Goal: Task Accomplishment & Management: Complete application form

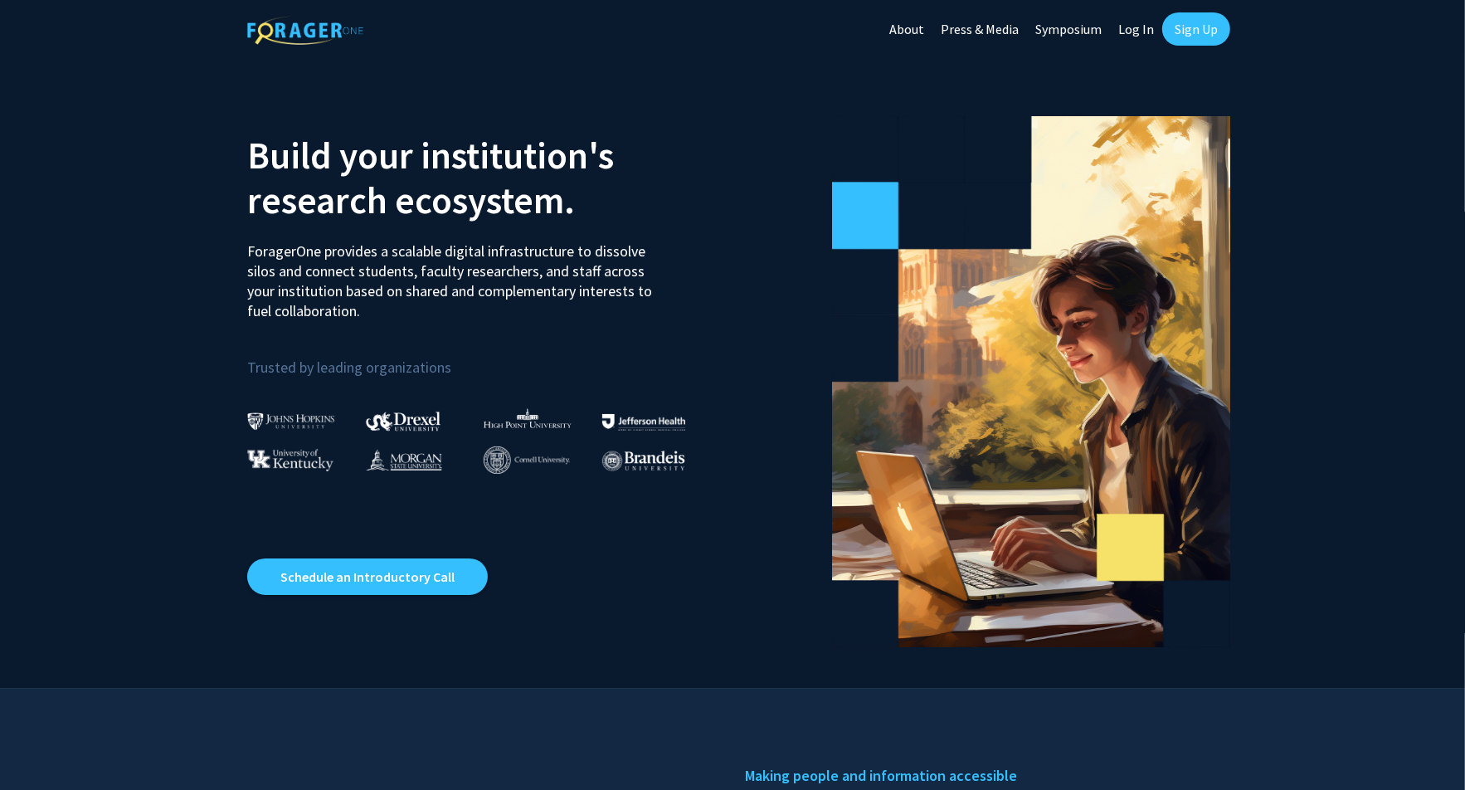
click at [1225, 22] on link "Sign Up" at bounding box center [1196, 28] width 68 height 33
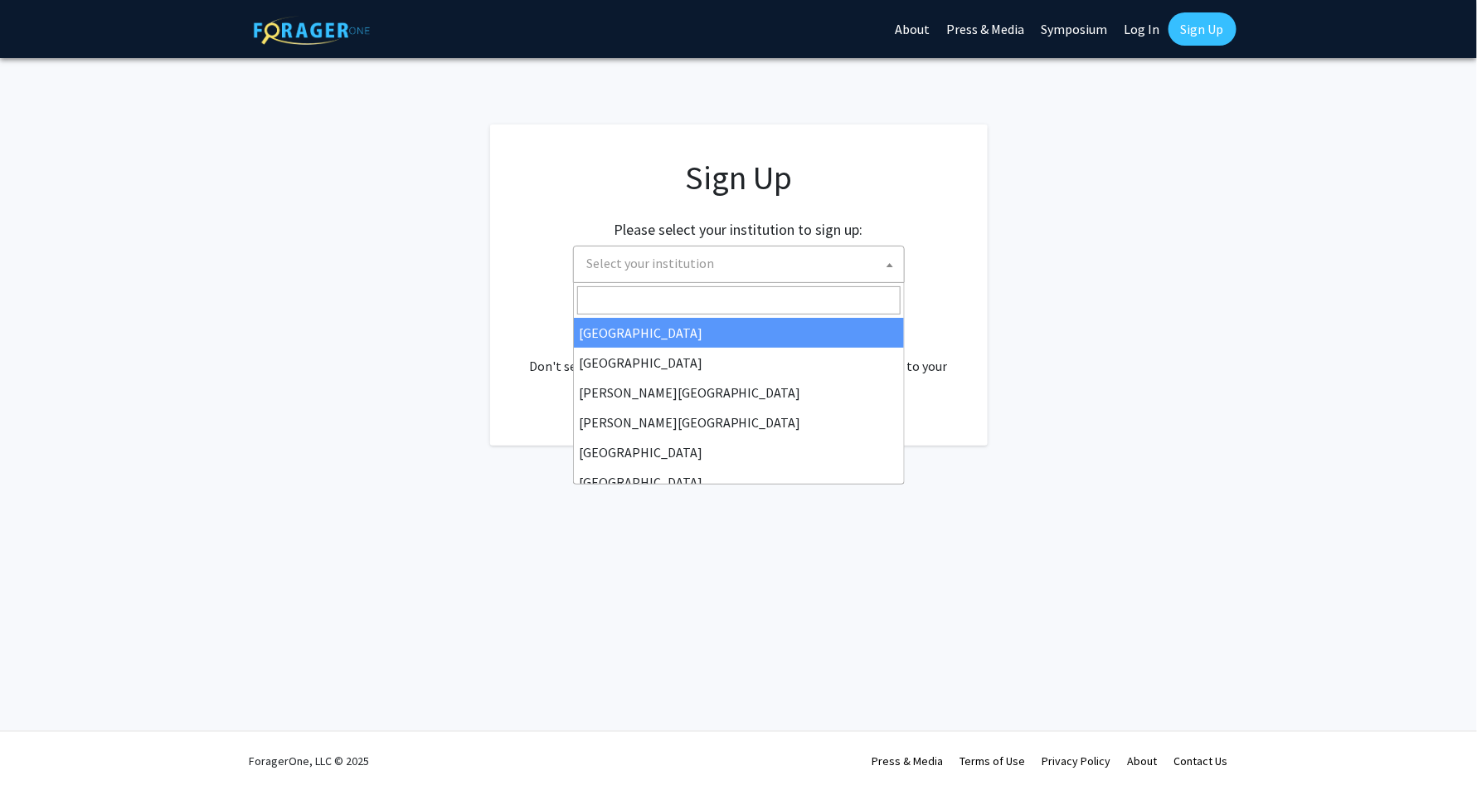
click at [710, 265] on span "Select your institution" at bounding box center [742, 263] width 323 height 34
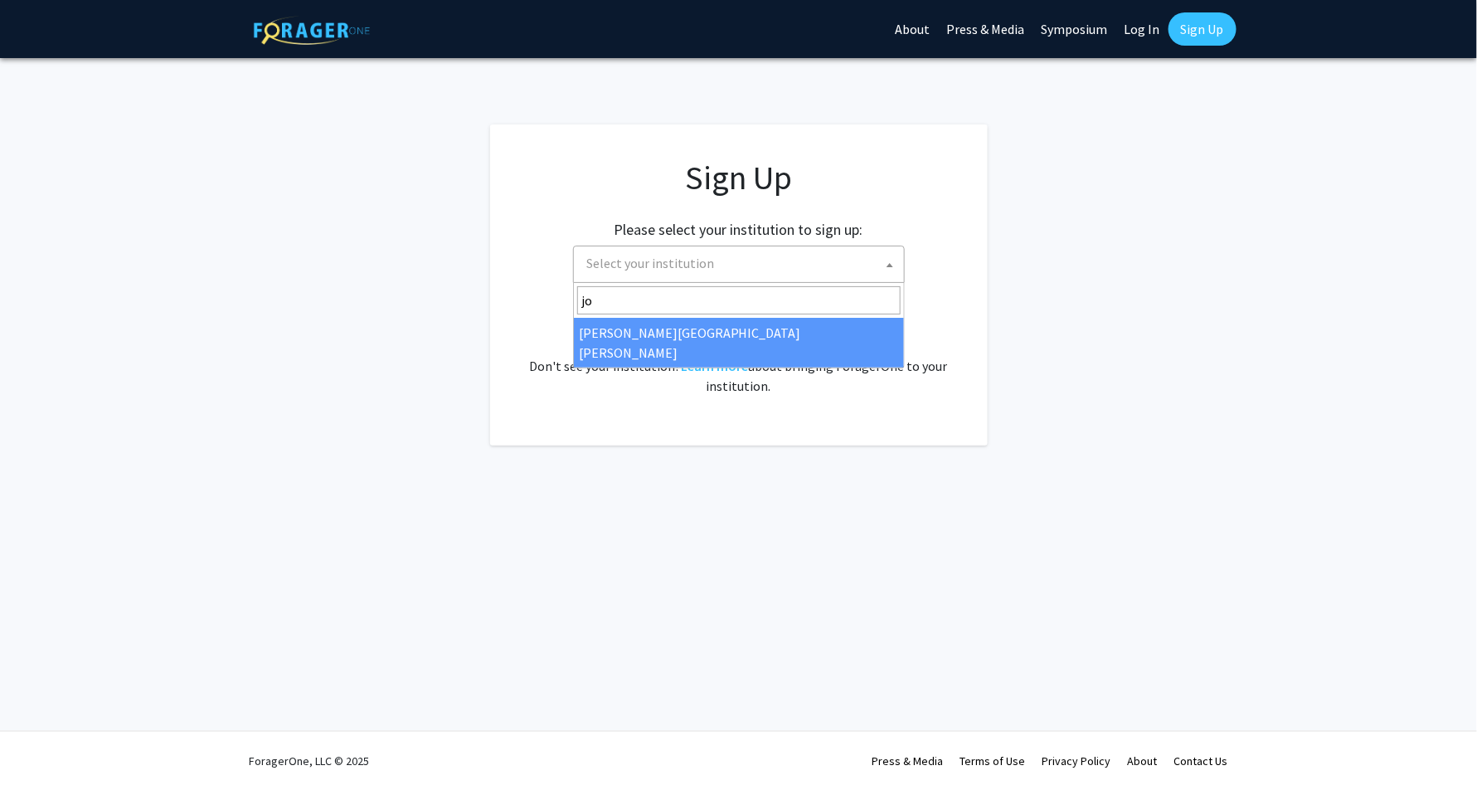
type input "jo"
select select "1"
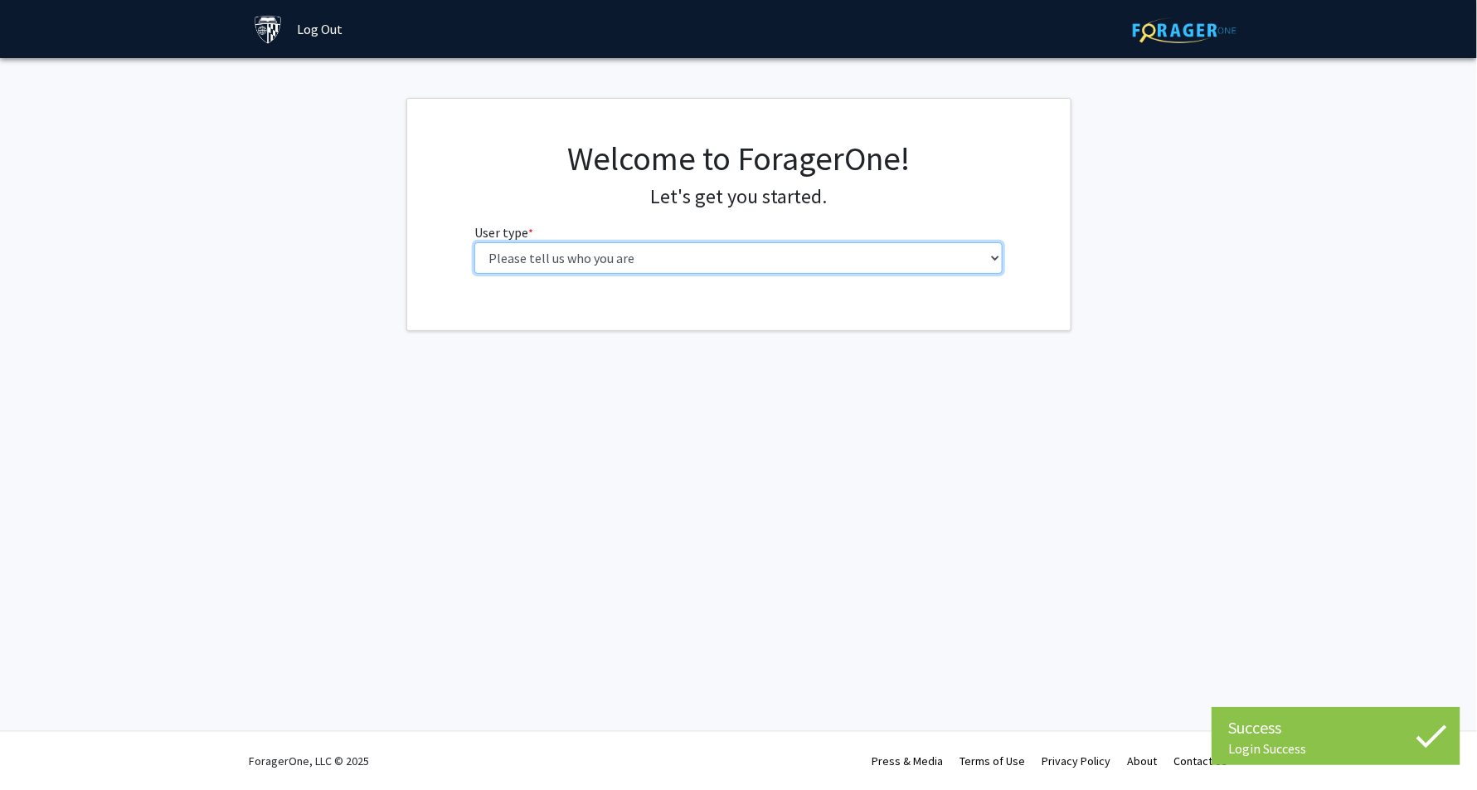
click at [640, 266] on select "Please tell us who you are Undergraduate Student Master's Student Doctoral Cand…" at bounding box center [738, 258] width 528 height 32
select select "1: undergrad"
click at [474, 242] on select "Please tell us who you are Undergraduate Student Master's Student Doctoral Cand…" at bounding box center [738, 258] width 528 height 32
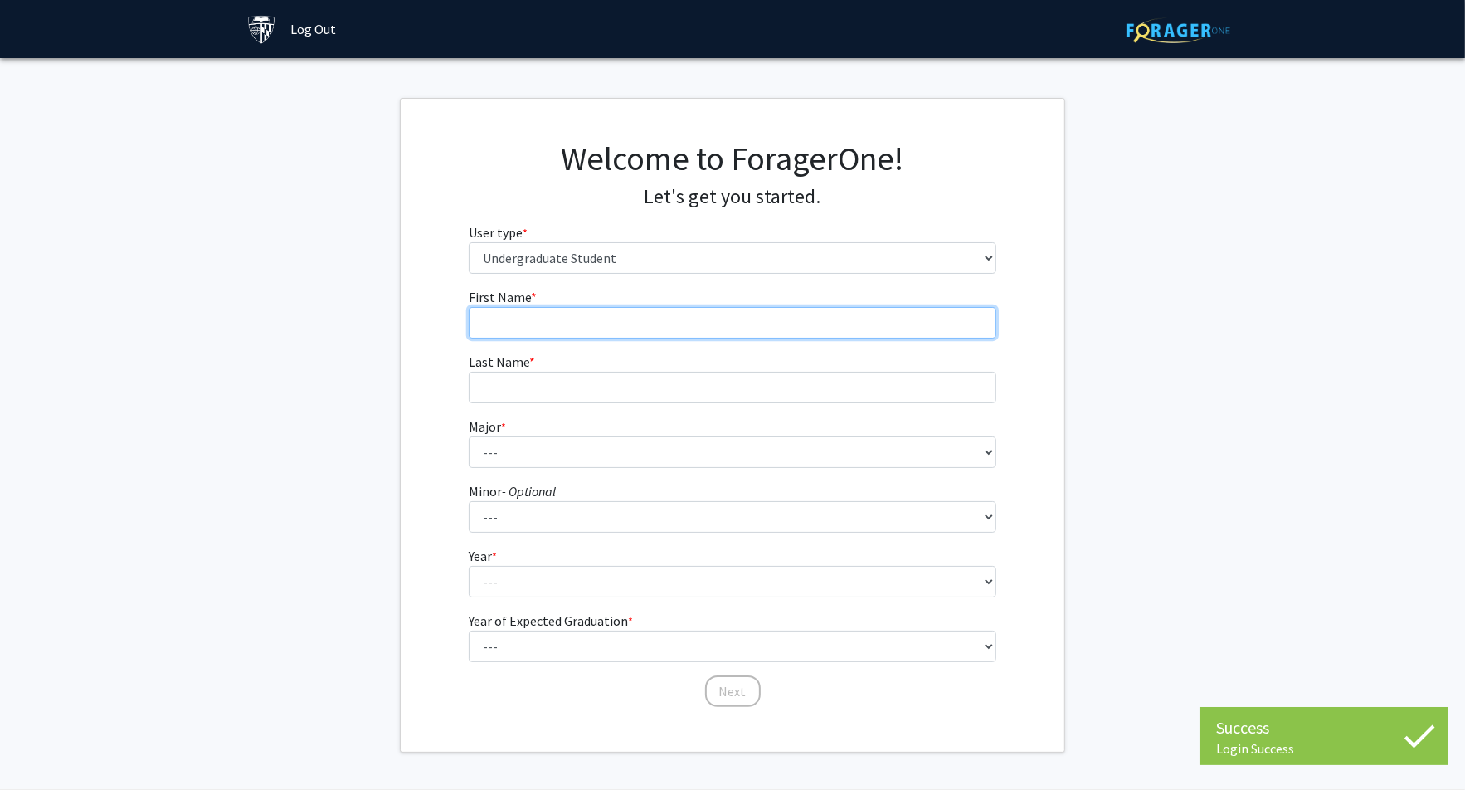
click at [526, 328] on input "First Name * required" at bounding box center [733, 323] width 528 height 32
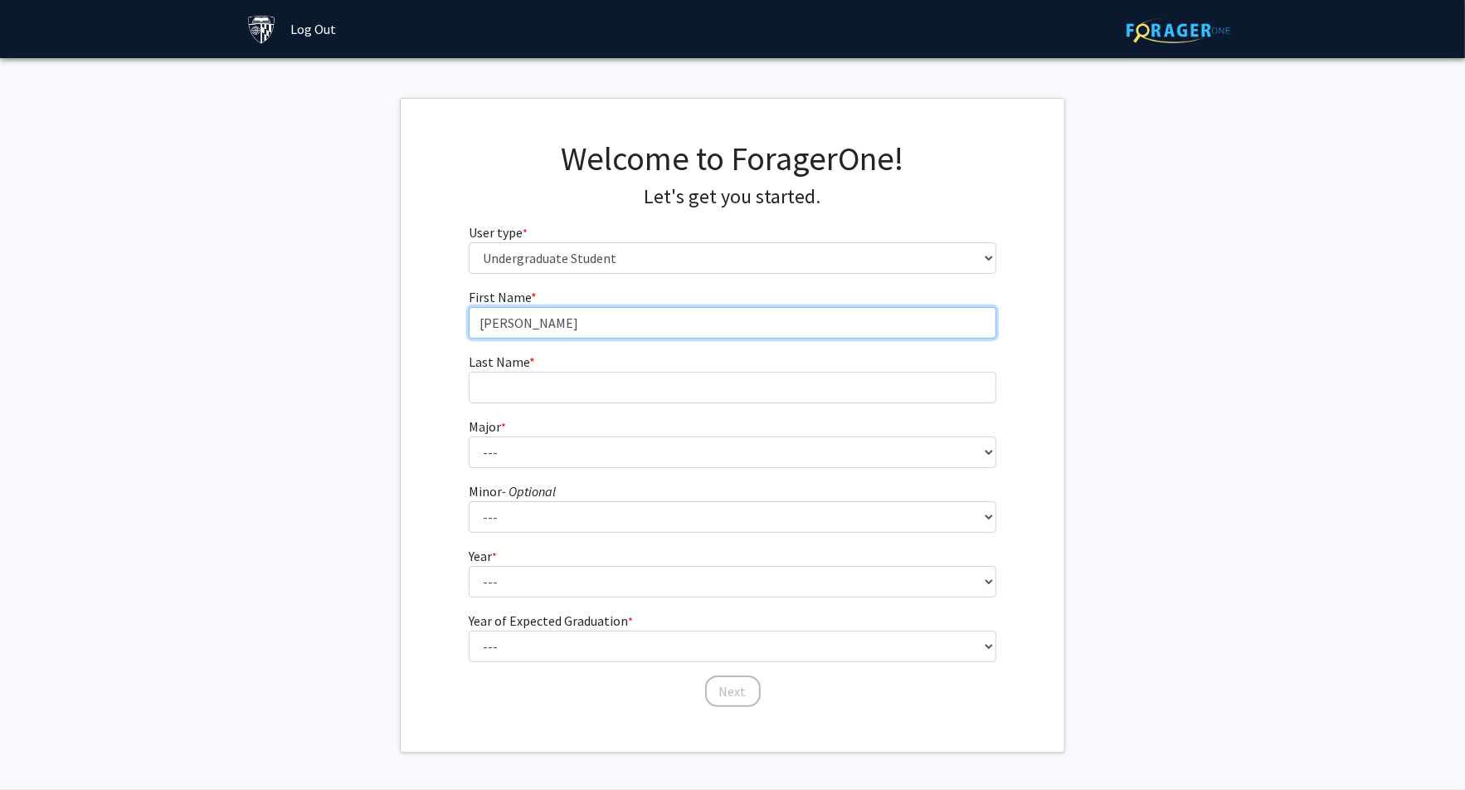
type input "[PERSON_NAME]"
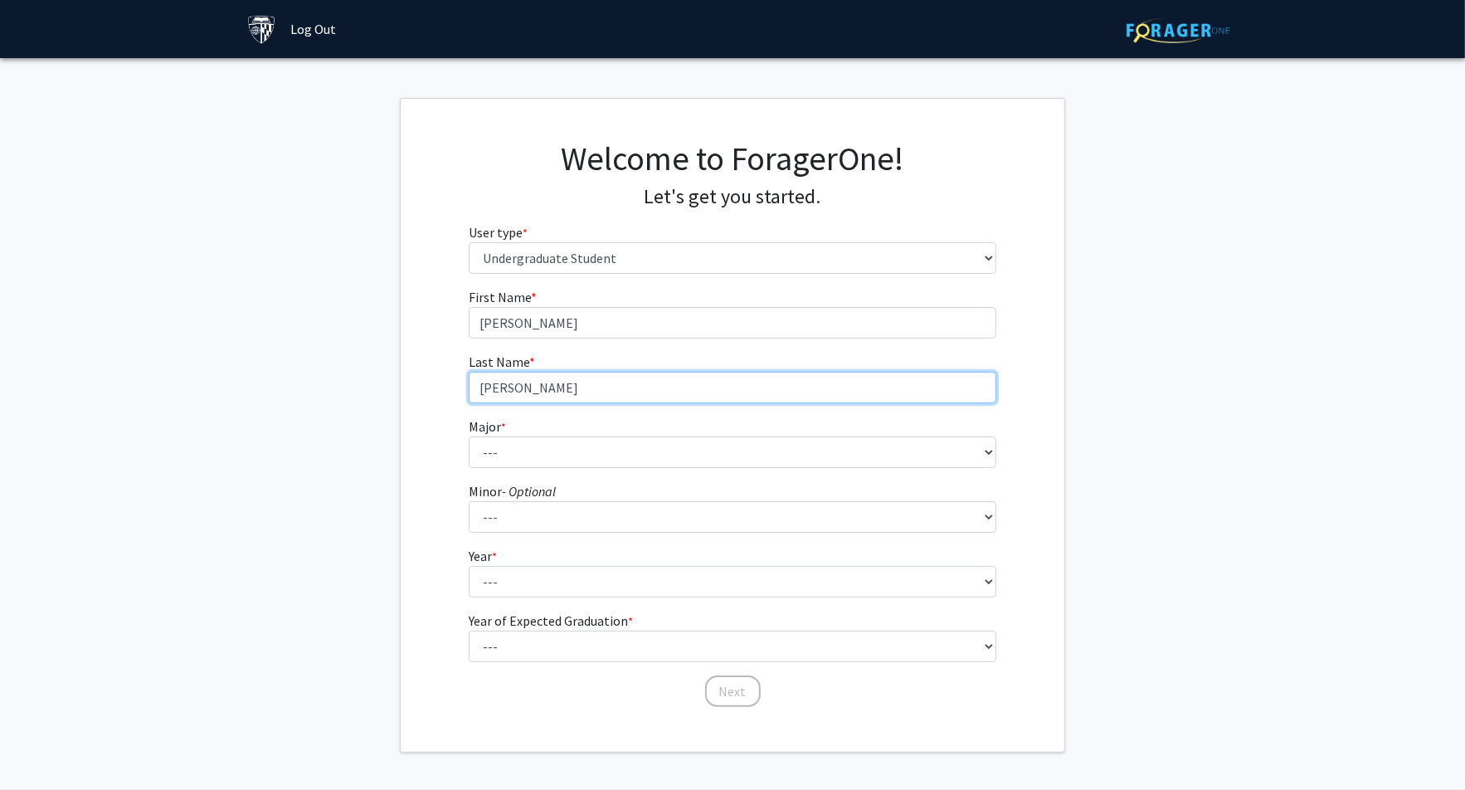
type input "[PERSON_NAME]"
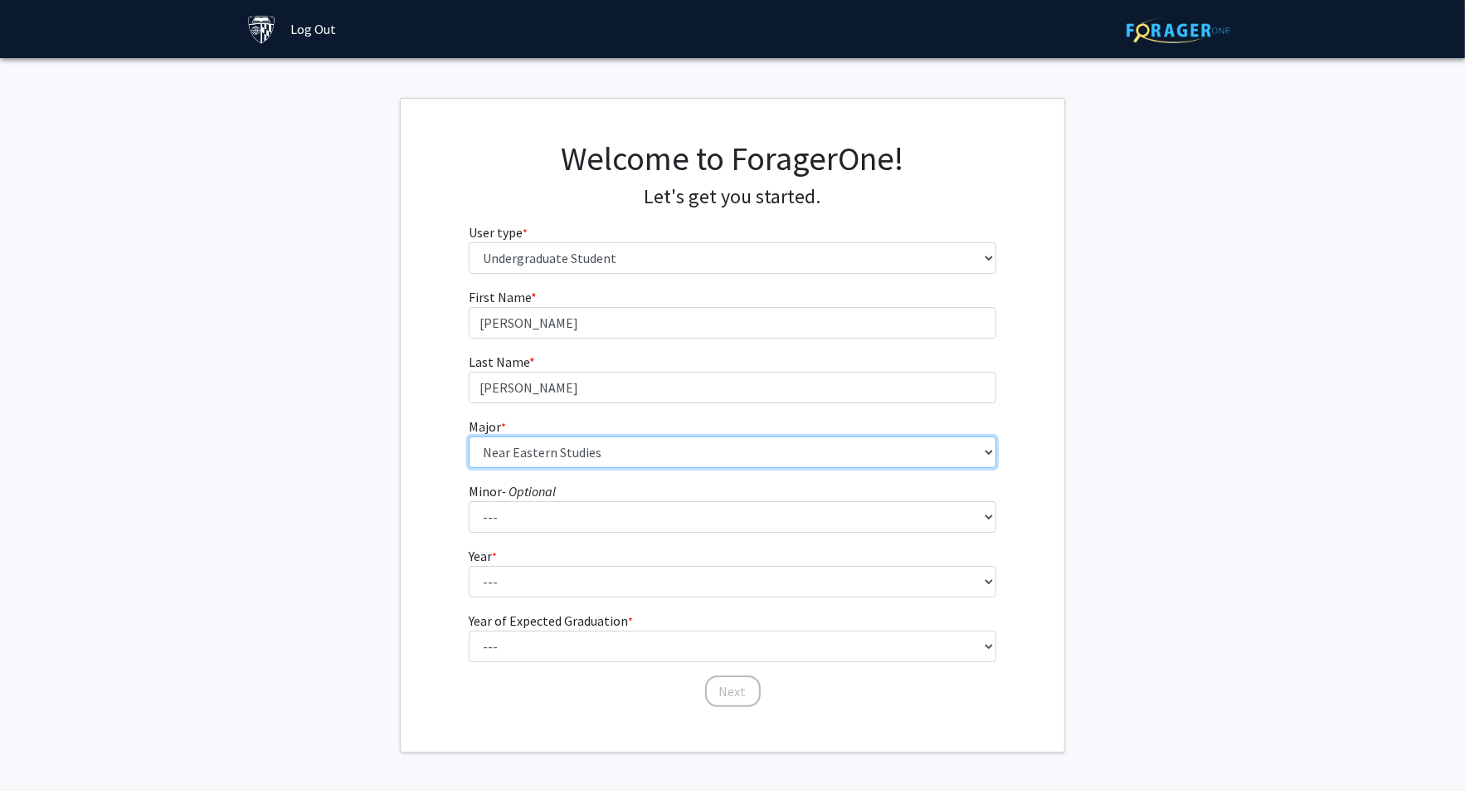
select select "45: 58"
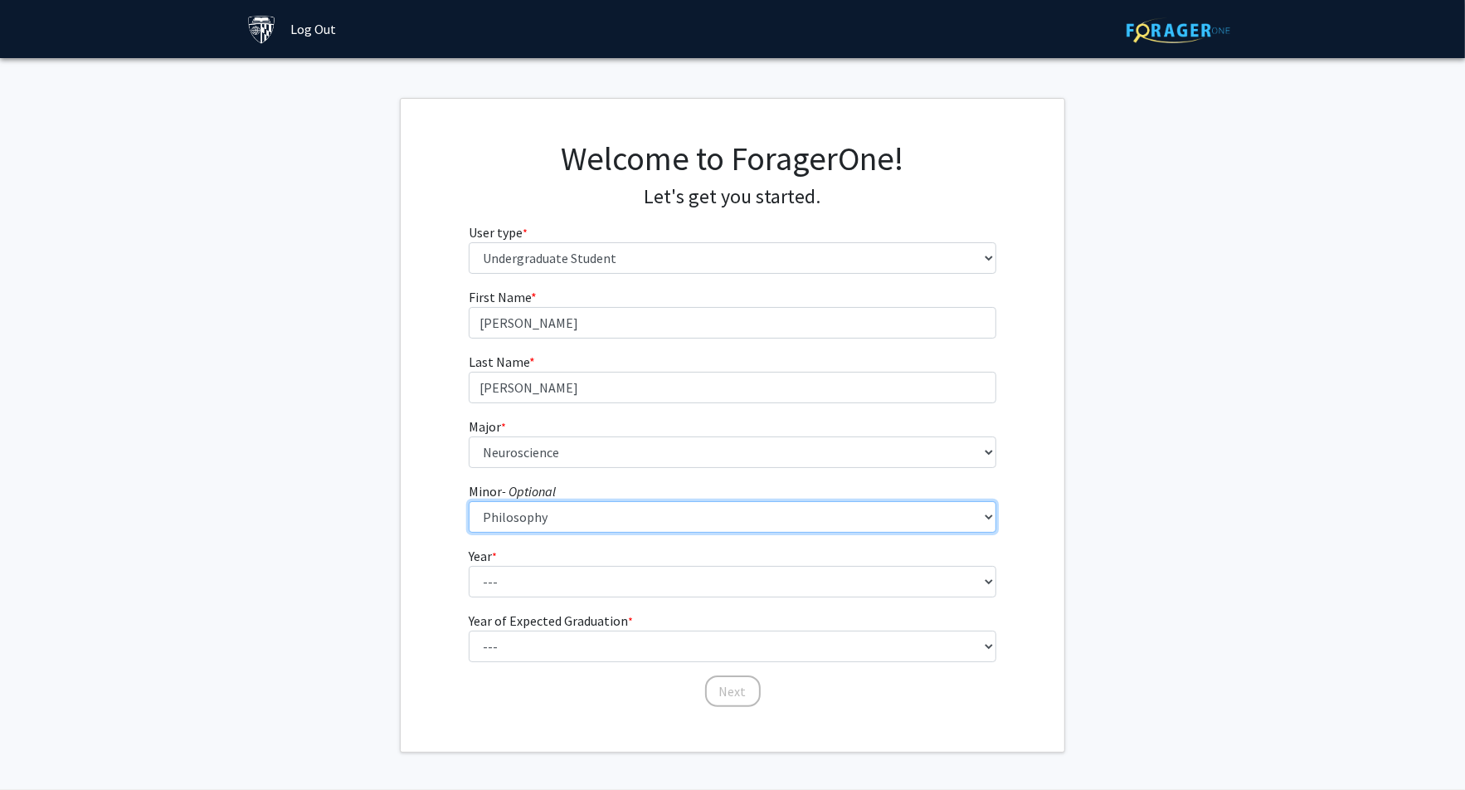
select select "38: 50"
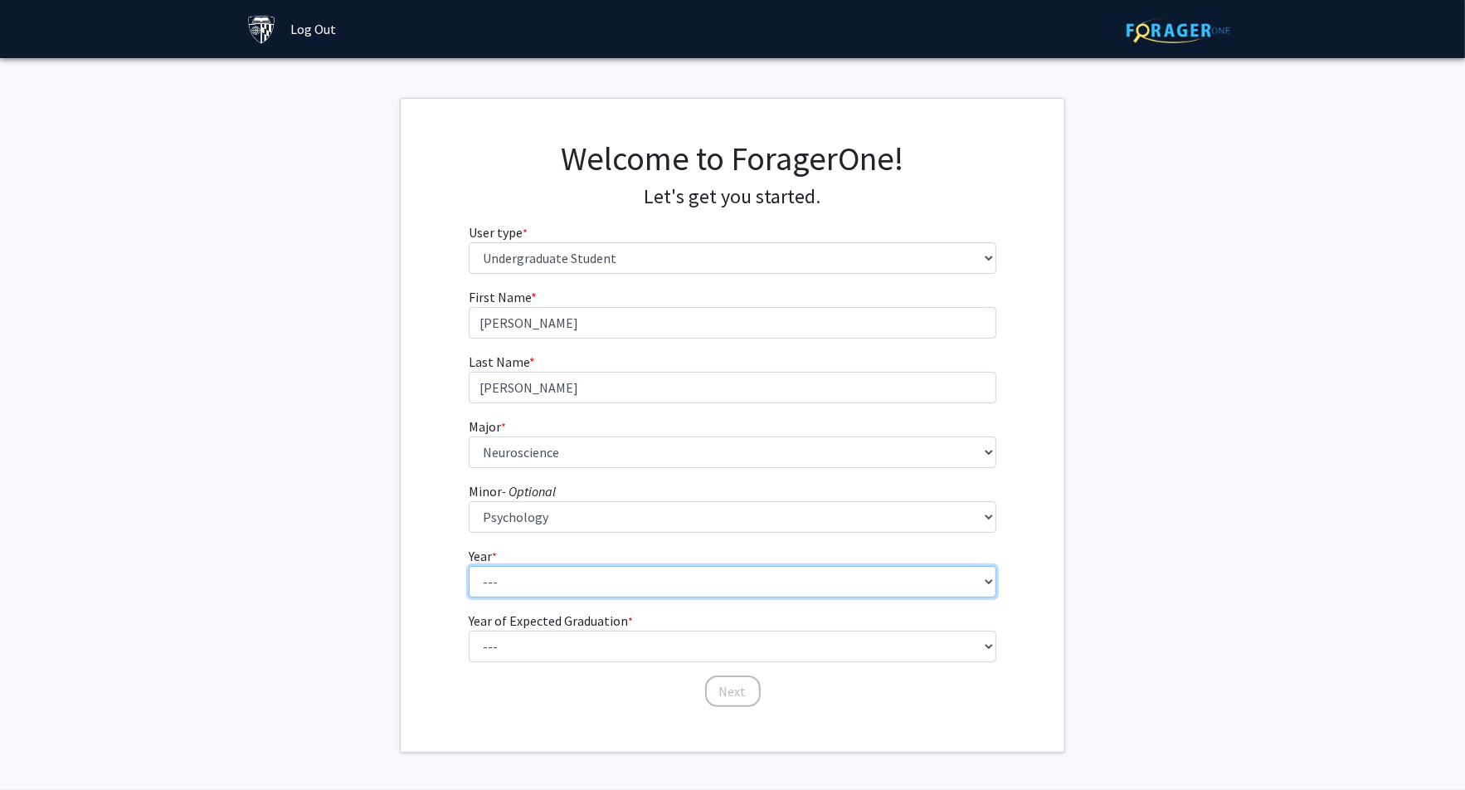
click at [525, 587] on select "--- First-year Sophomore Junior Senior Postbaccalaureate Certificate" at bounding box center [733, 582] width 528 height 32
select select "2: sophomore"
click at [469, 566] on select "--- First-year Sophomore Junior Senior Postbaccalaureate Certificate" at bounding box center [733, 582] width 528 height 32
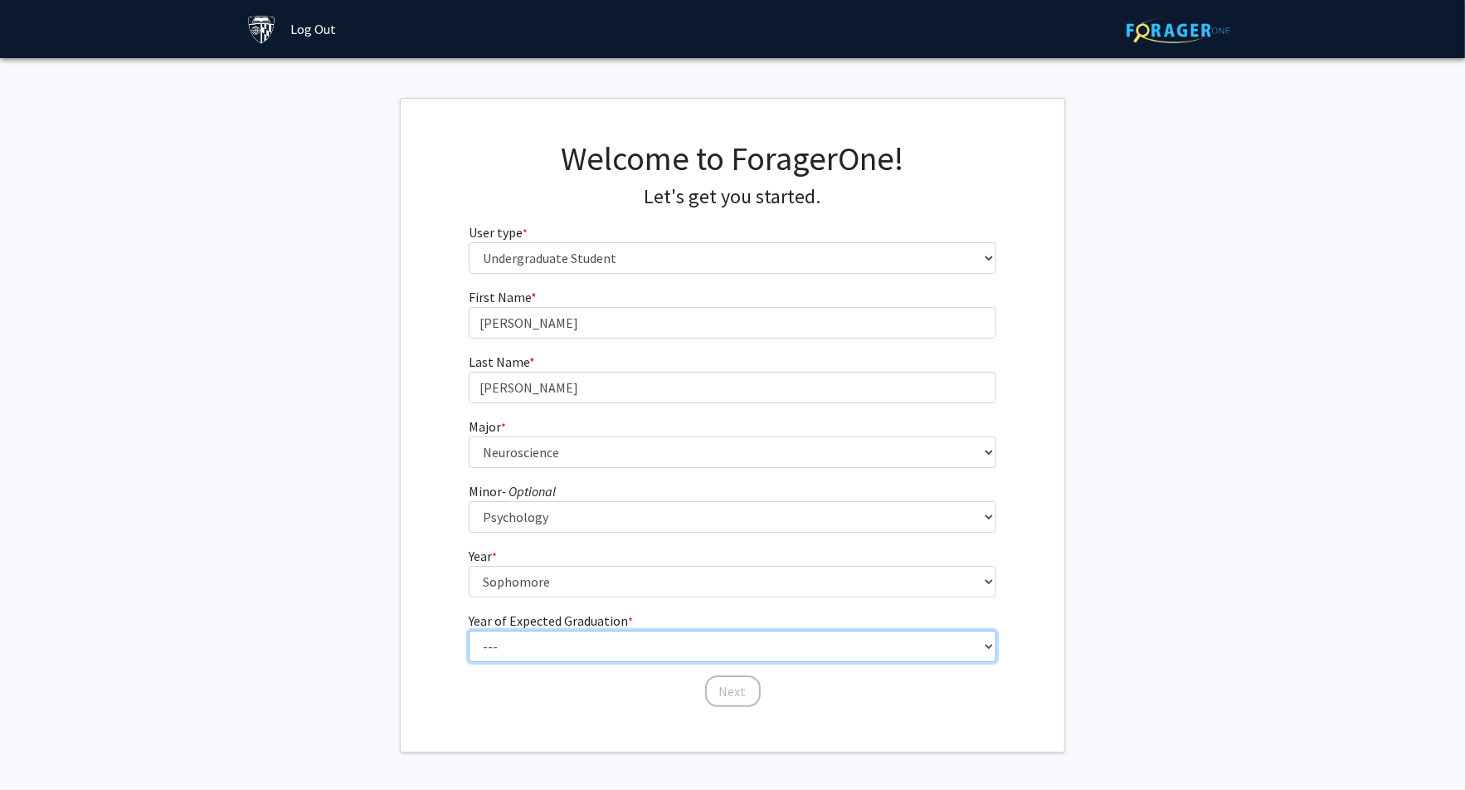
click at [537, 640] on select "--- 2025 2026 2027 2028 2029 2030 2031 2032 2033 2034" at bounding box center [733, 646] width 528 height 32
select select "4: 2028"
click at [469, 630] on select "--- 2025 2026 2027 2028 2029 2030 2031 2032 2033 2034" at bounding box center [733, 646] width 528 height 32
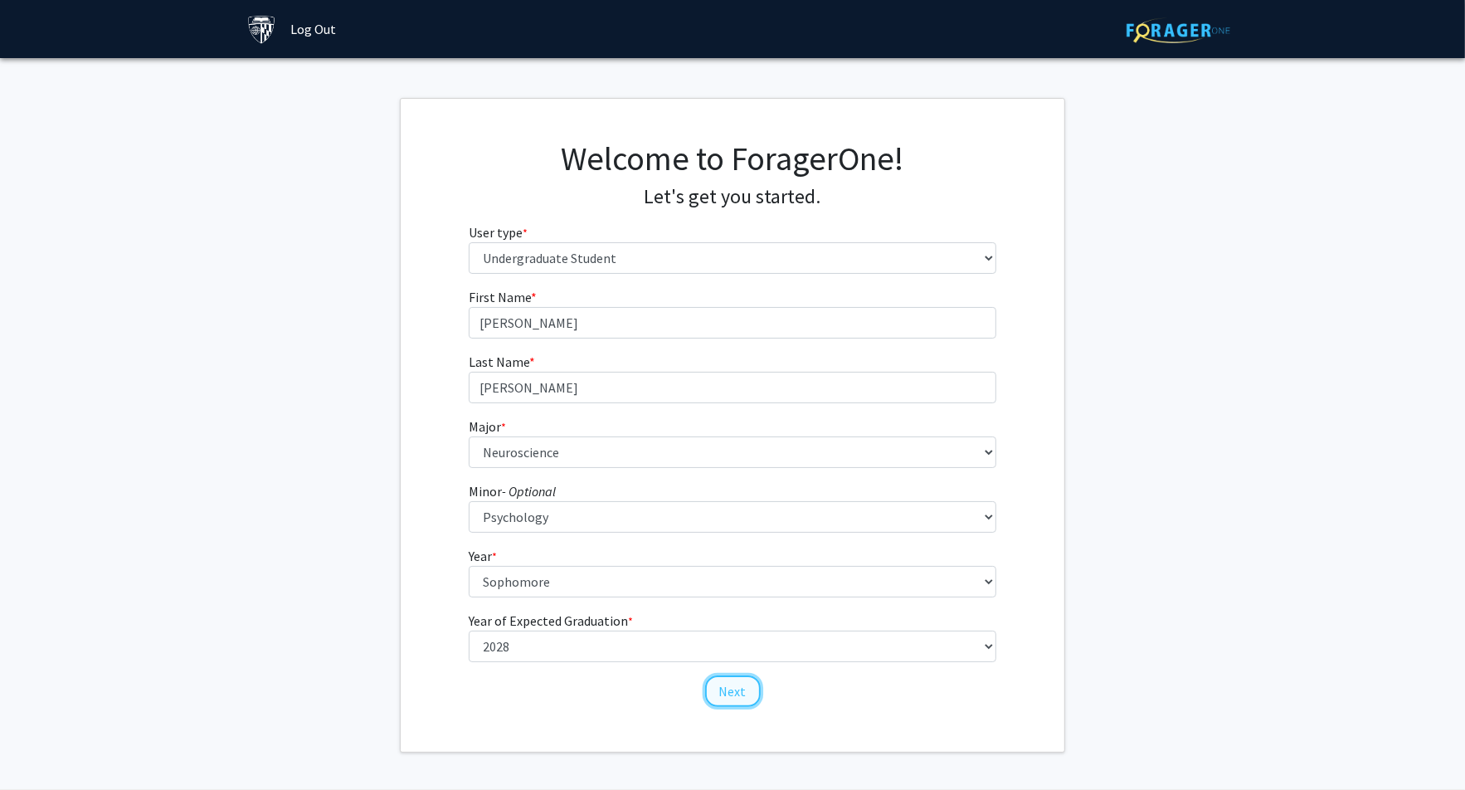
click at [724, 690] on button "Next" at bounding box center [733, 691] width 56 height 32
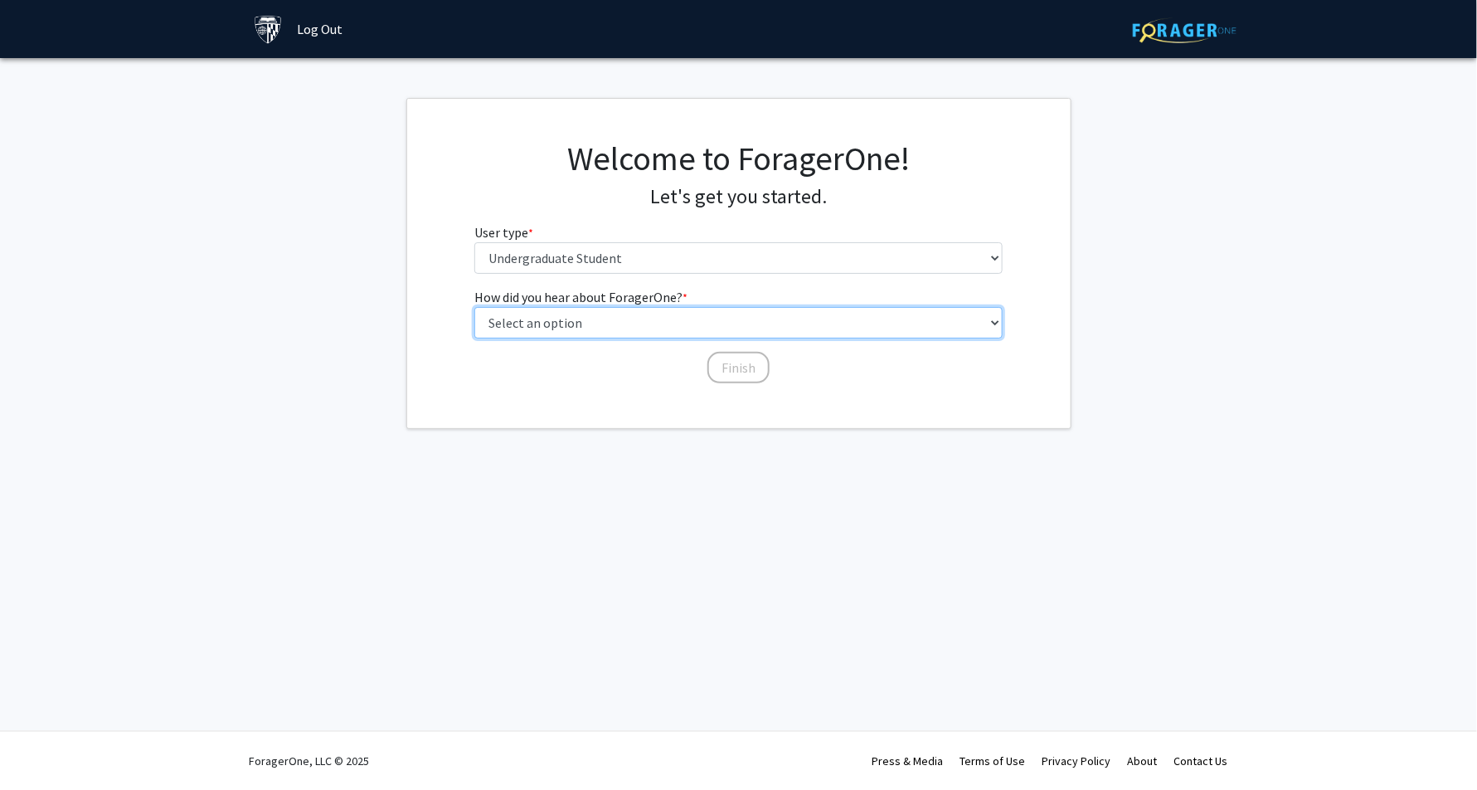
click at [663, 328] on select "Select an option Peer/student recommendation Faculty/staff recommendation Unive…" at bounding box center [738, 323] width 528 height 32
select select "2: faculty_recommendation"
click at [474, 307] on select "Select an option Peer/student recommendation Faculty/staff recommendation Unive…" at bounding box center [738, 323] width 528 height 32
click at [738, 373] on button "Finish" at bounding box center [739, 368] width 62 height 32
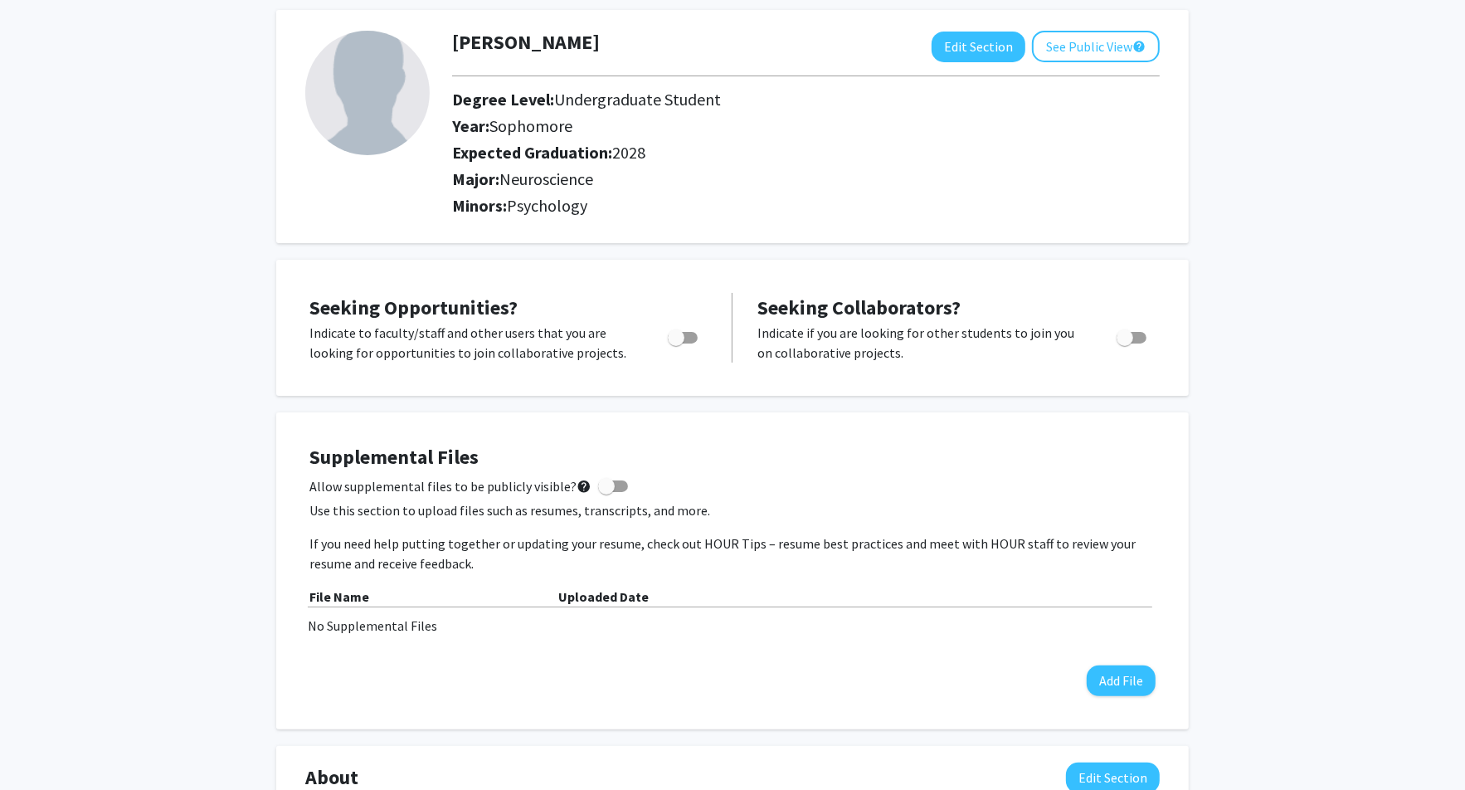
scroll to position [80, 0]
click at [674, 335] on span "Toggle" at bounding box center [676, 336] width 17 height 17
click at [675, 343] on input "Are you actively seeking opportunities?" at bounding box center [675, 343] width 1 height 1
checkbox input "true"
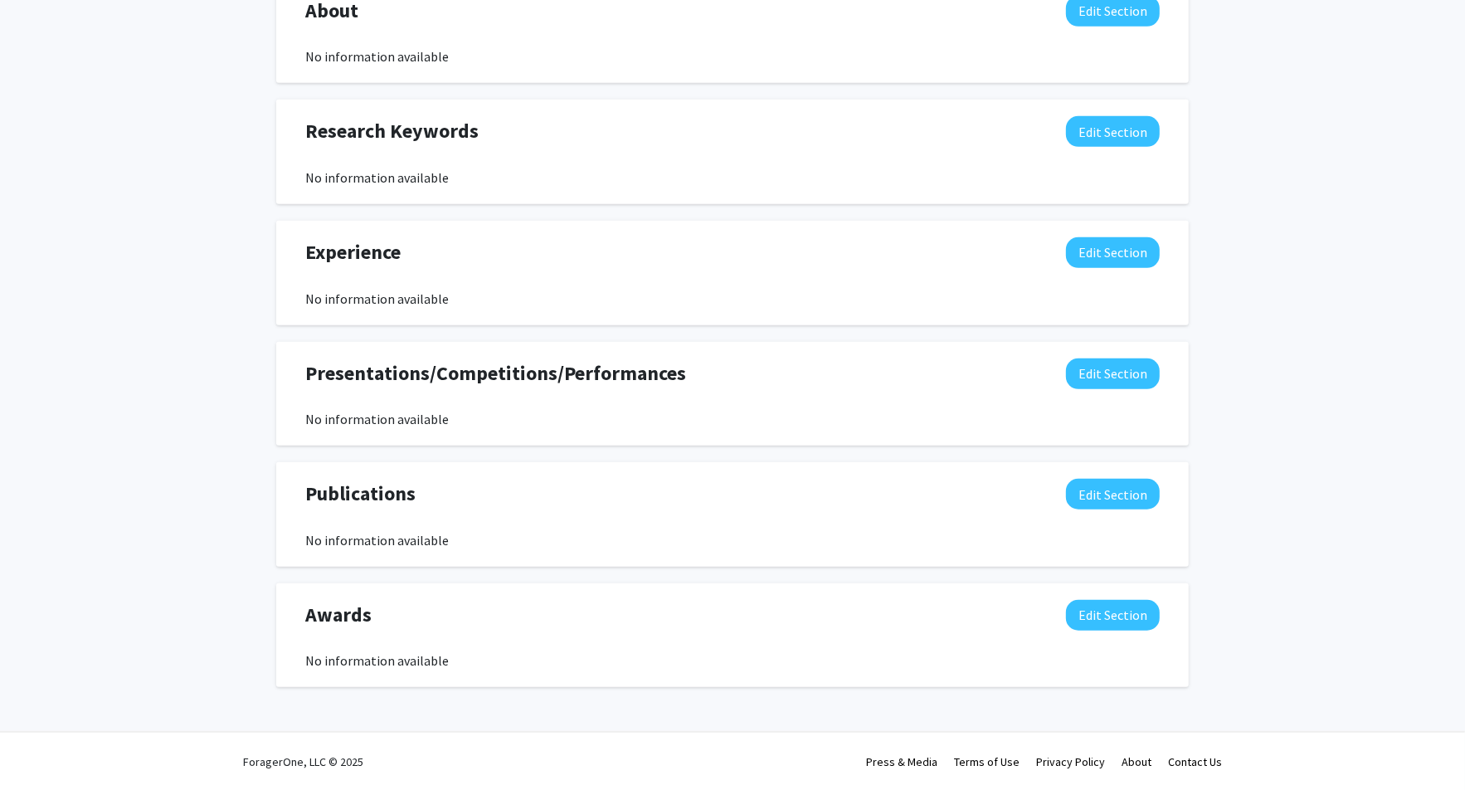
scroll to position [0, 0]
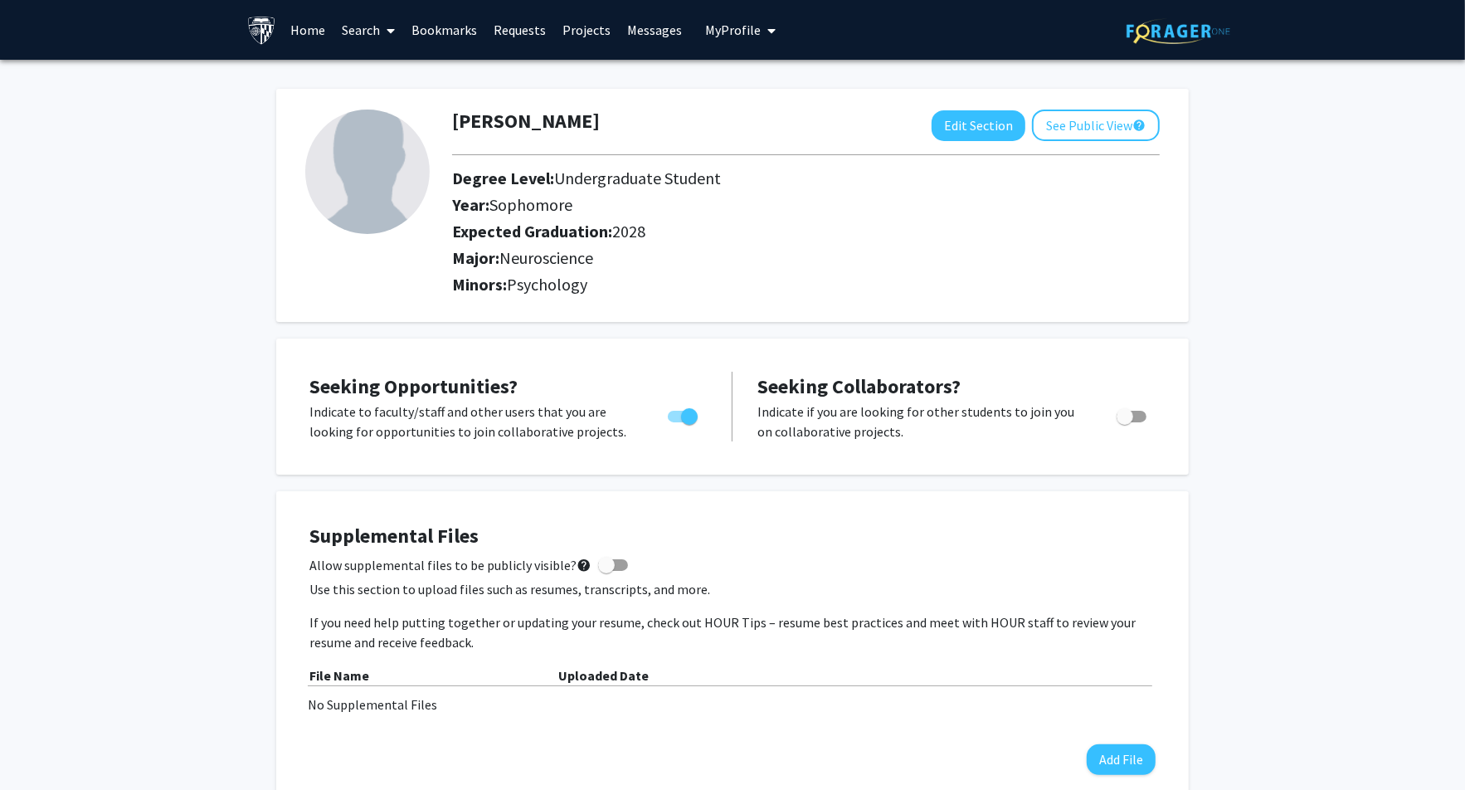
click at [377, 24] on link "Search" at bounding box center [369, 30] width 70 height 58
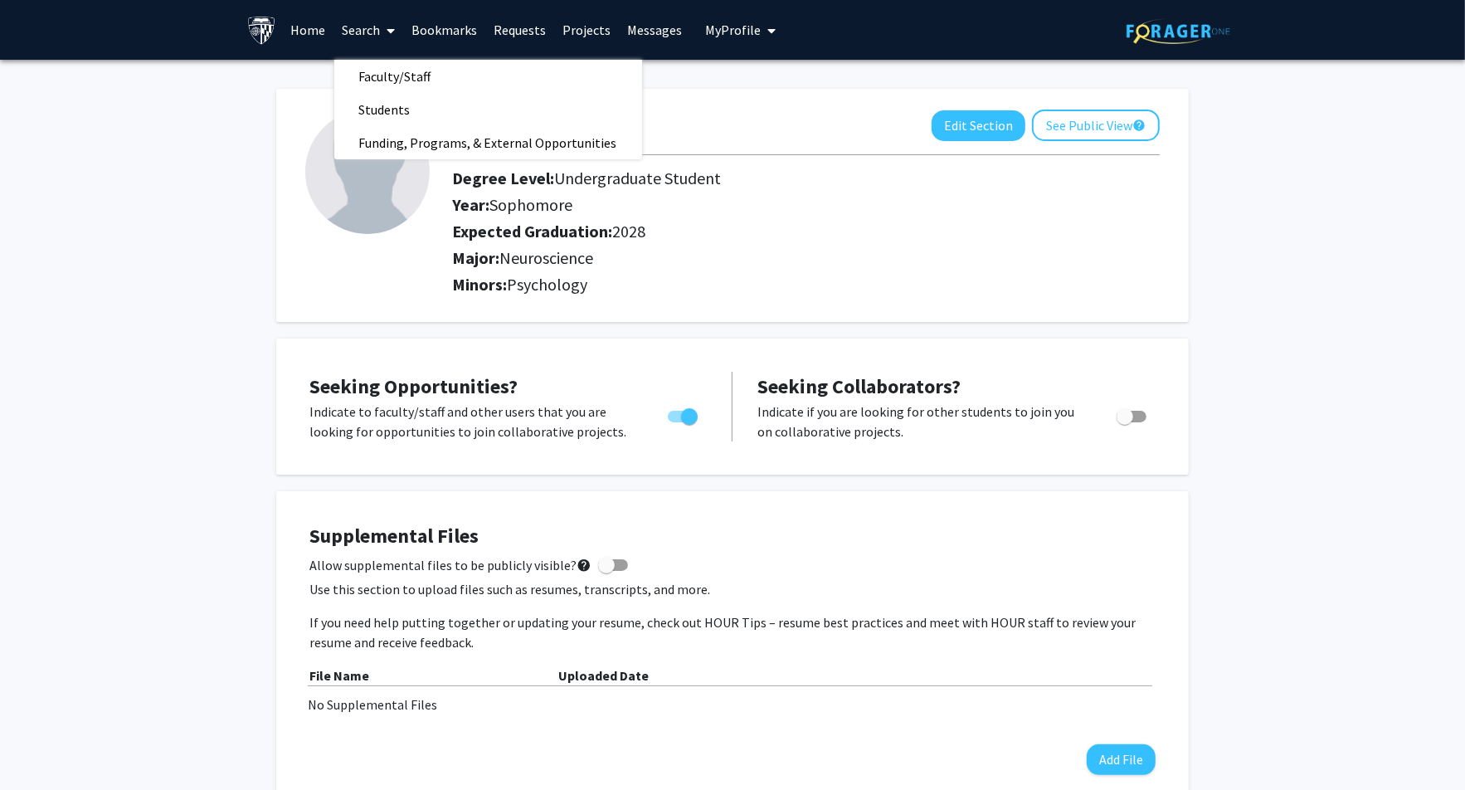
click at [299, 30] on link "Home" at bounding box center [308, 30] width 51 height 58
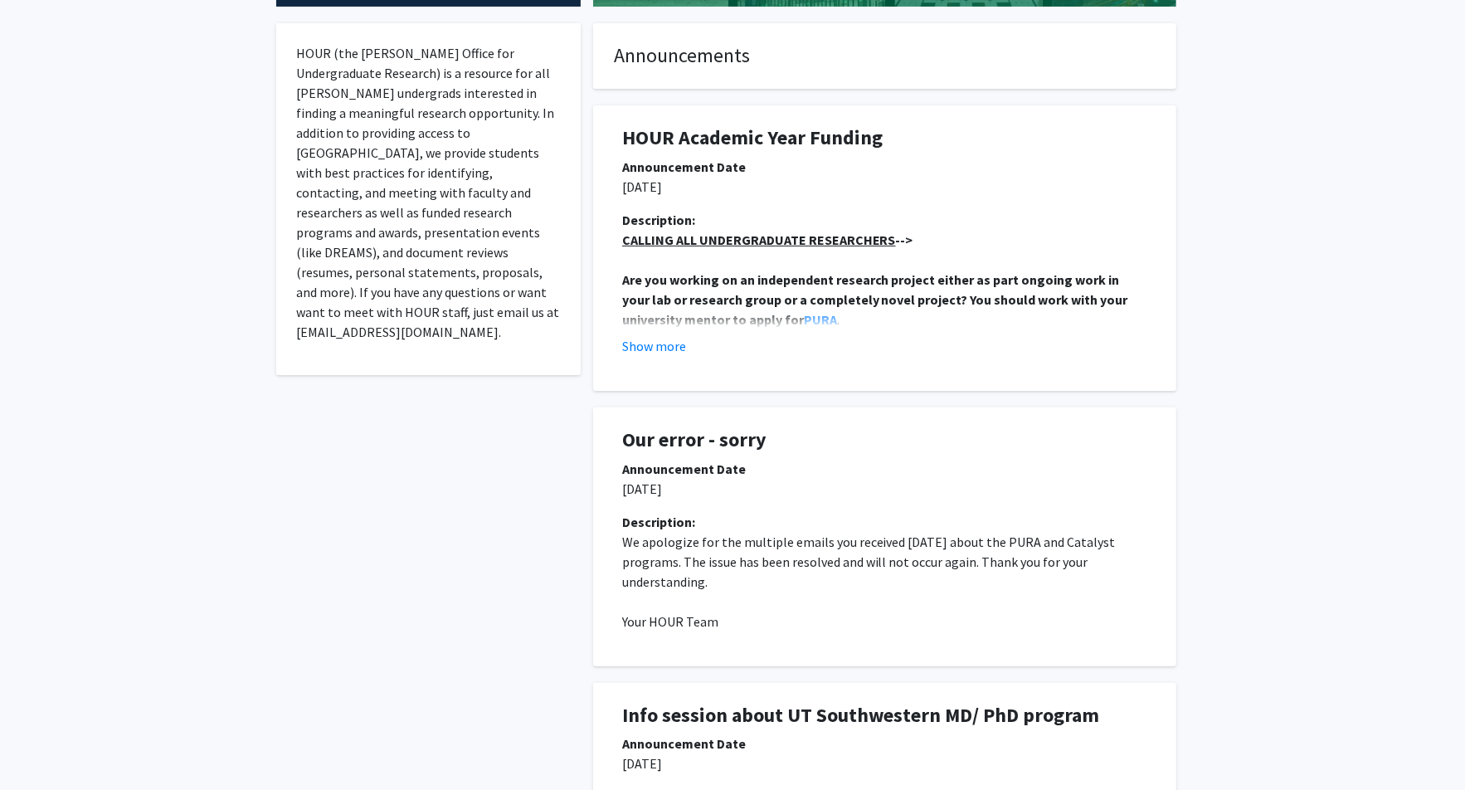
scroll to position [305, 0]
click at [678, 348] on button "Show more" at bounding box center [654, 346] width 64 height 20
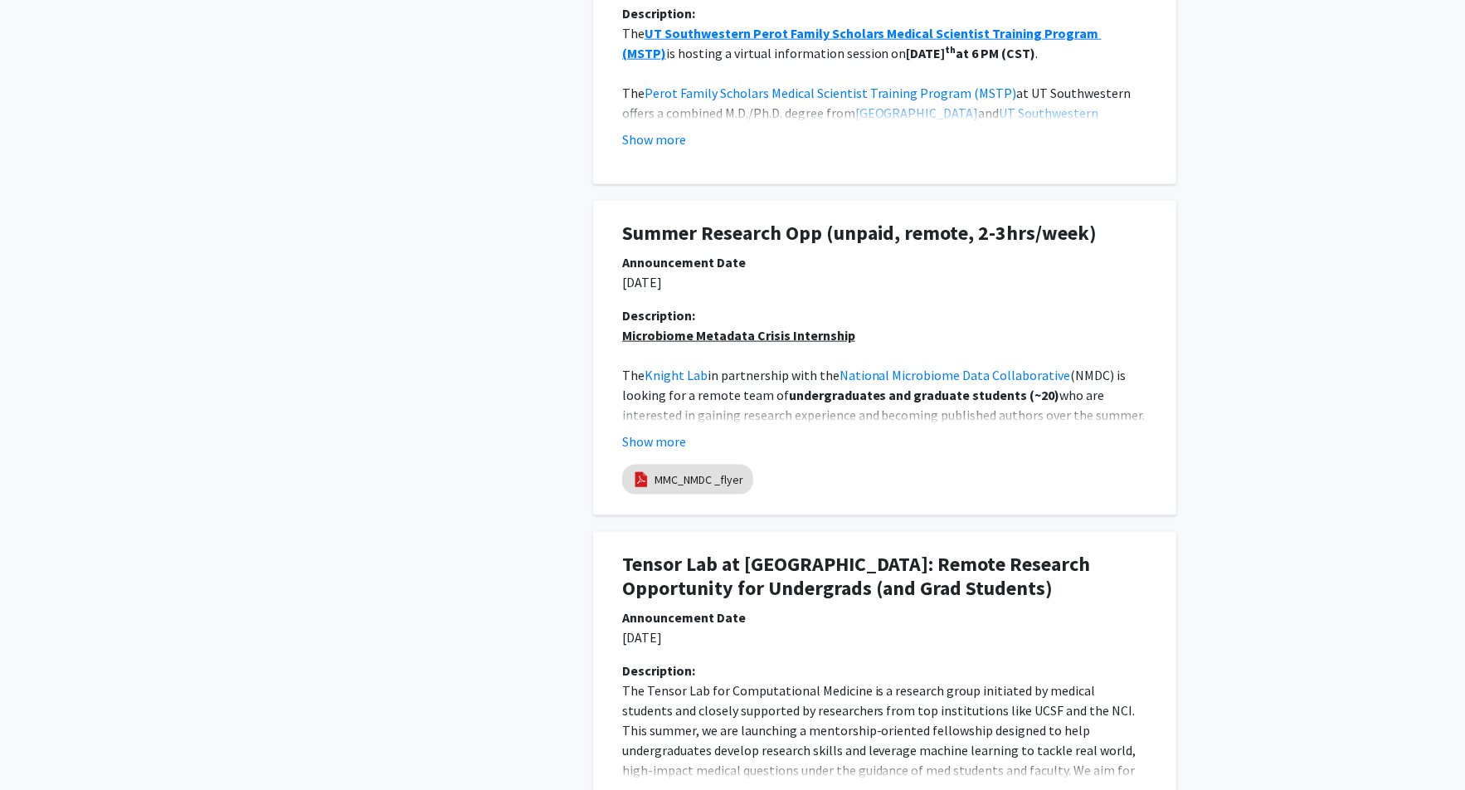
scroll to position [1706, 0]
click at [678, 439] on button "Show more" at bounding box center [654, 440] width 64 height 20
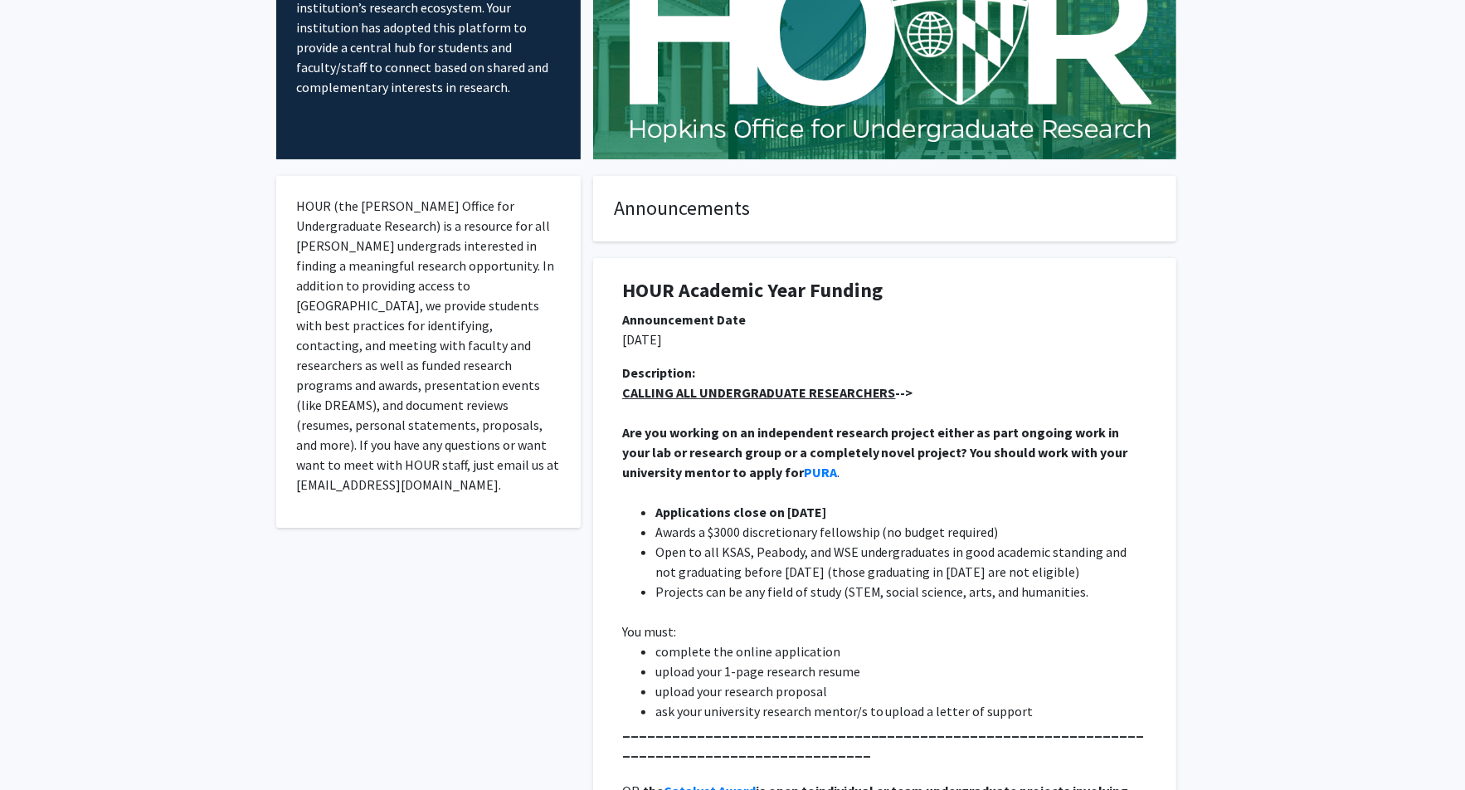
scroll to position [0, 0]
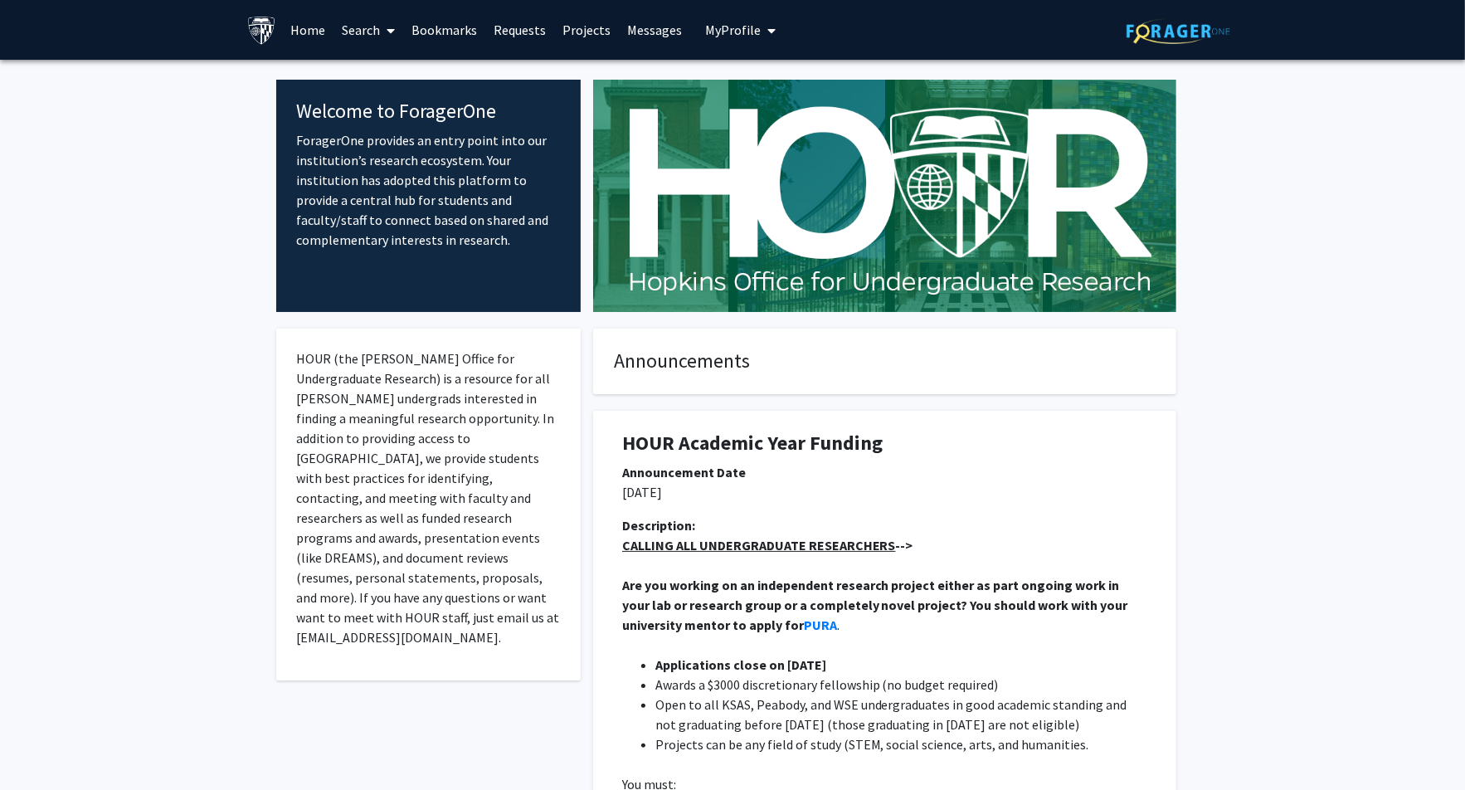
click at [768, 31] on icon "My profile dropdown to access profile and logout" at bounding box center [772, 30] width 8 height 13
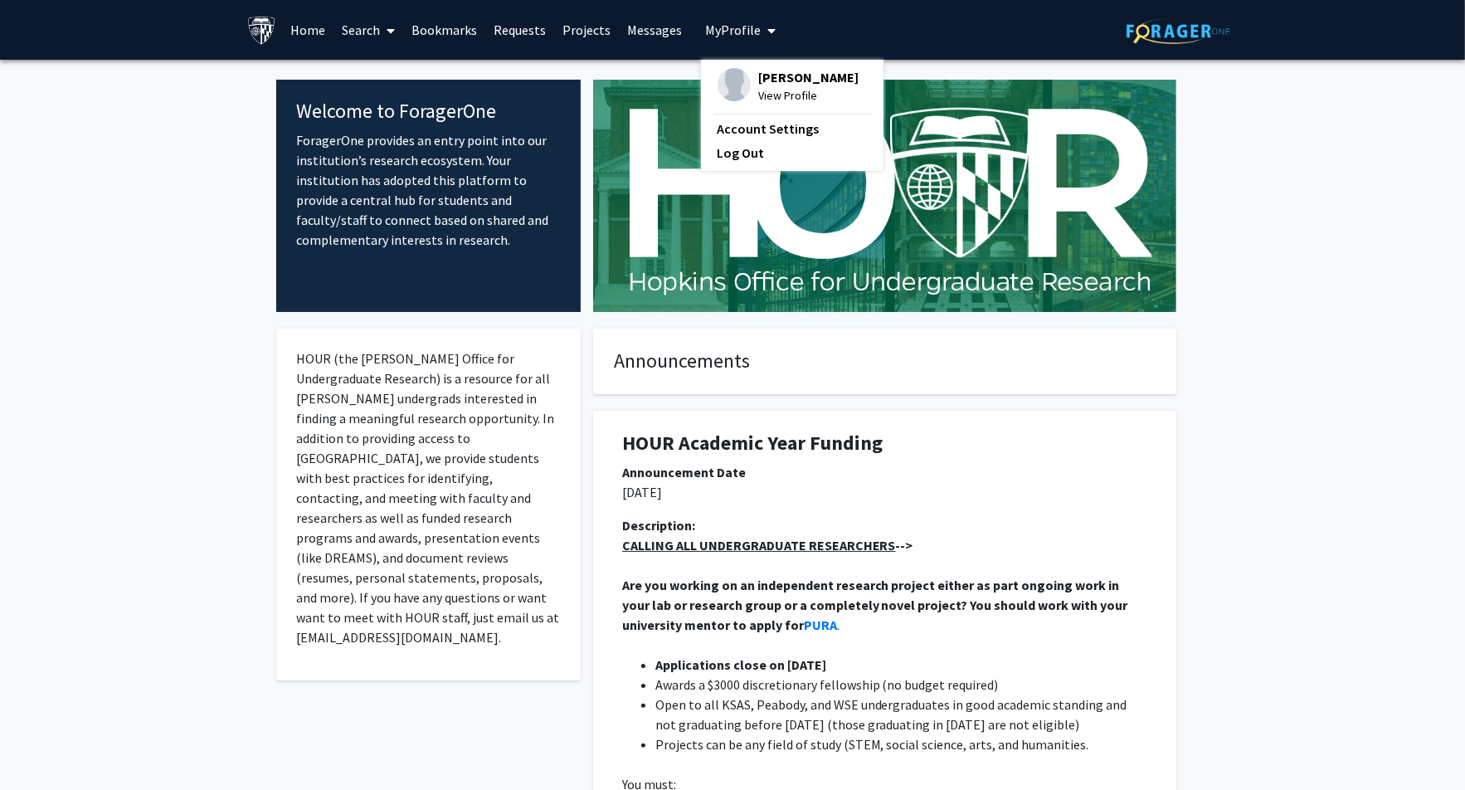
click at [495, 30] on link "Requests" at bounding box center [520, 30] width 69 height 58
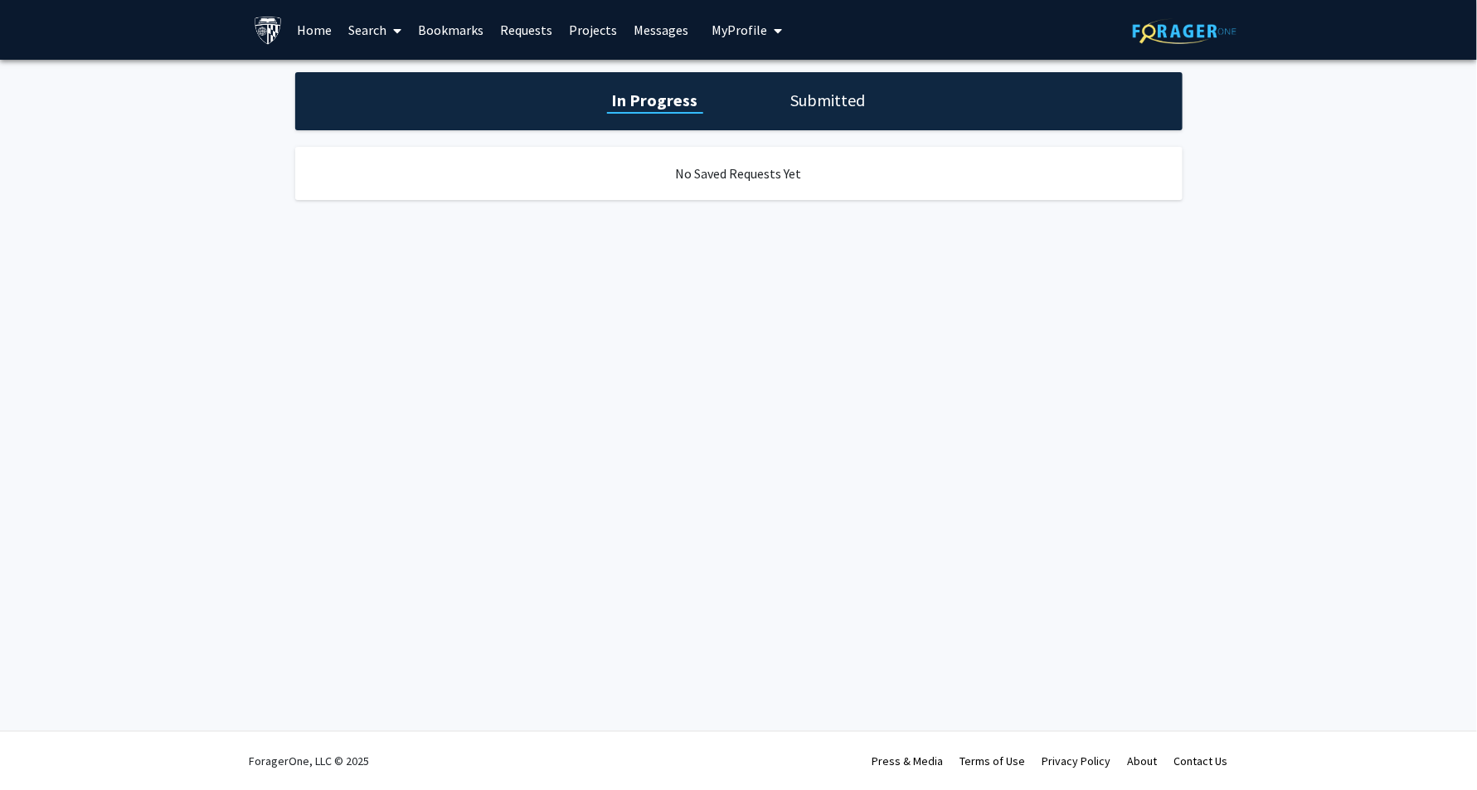
click at [387, 30] on link "Search" at bounding box center [375, 30] width 70 height 58
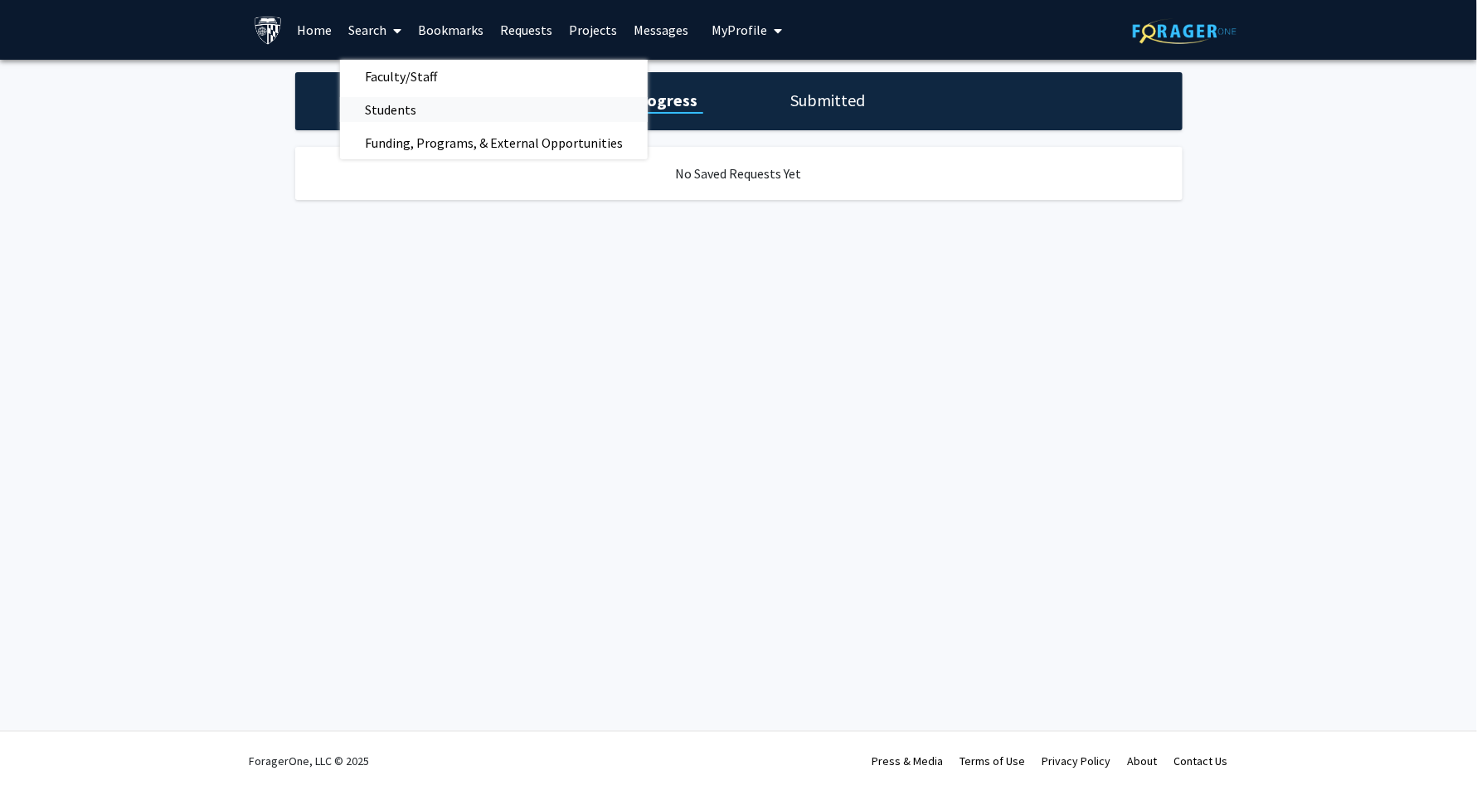
click at [376, 109] on span "Students" at bounding box center [390, 109] width 101 height 33
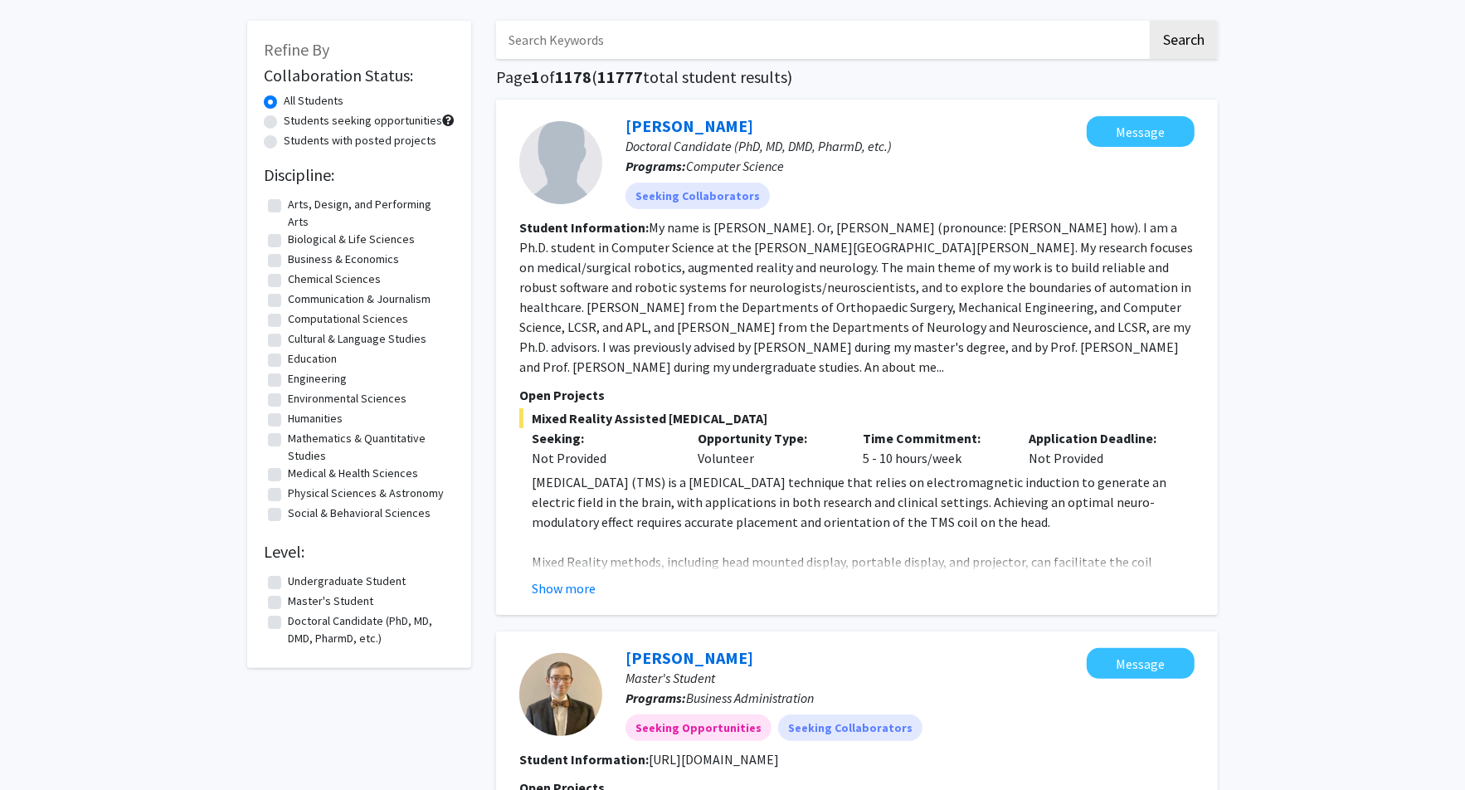
scroll to position [62, 0]
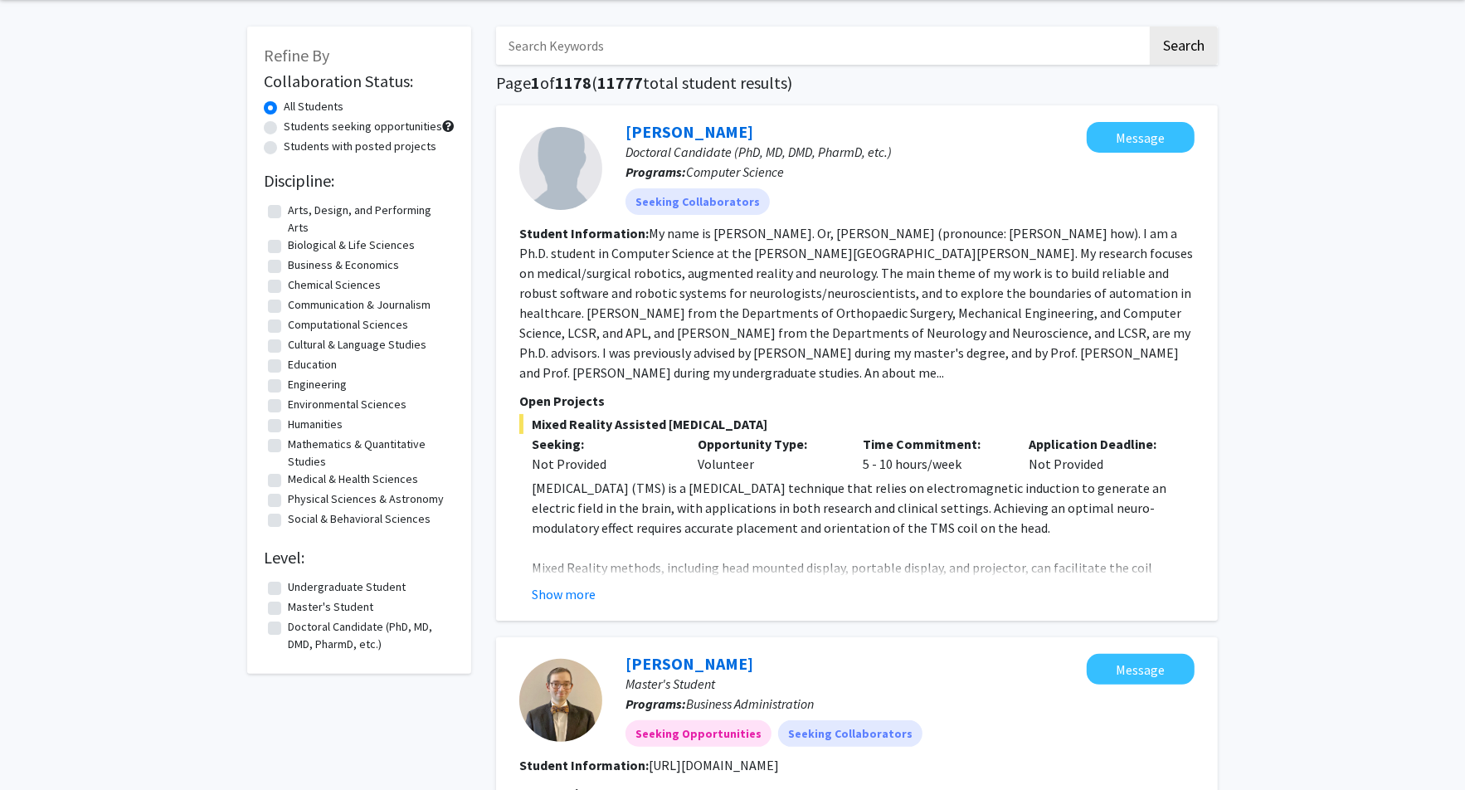
click at [411, 152] on label "Students with posted projects" at bounding box center [360, 146] width 153 height 17
click at [294, 148] on input "Students with posted projects" at bounding box center [289, 143] width 11 height 11
radio input "true"
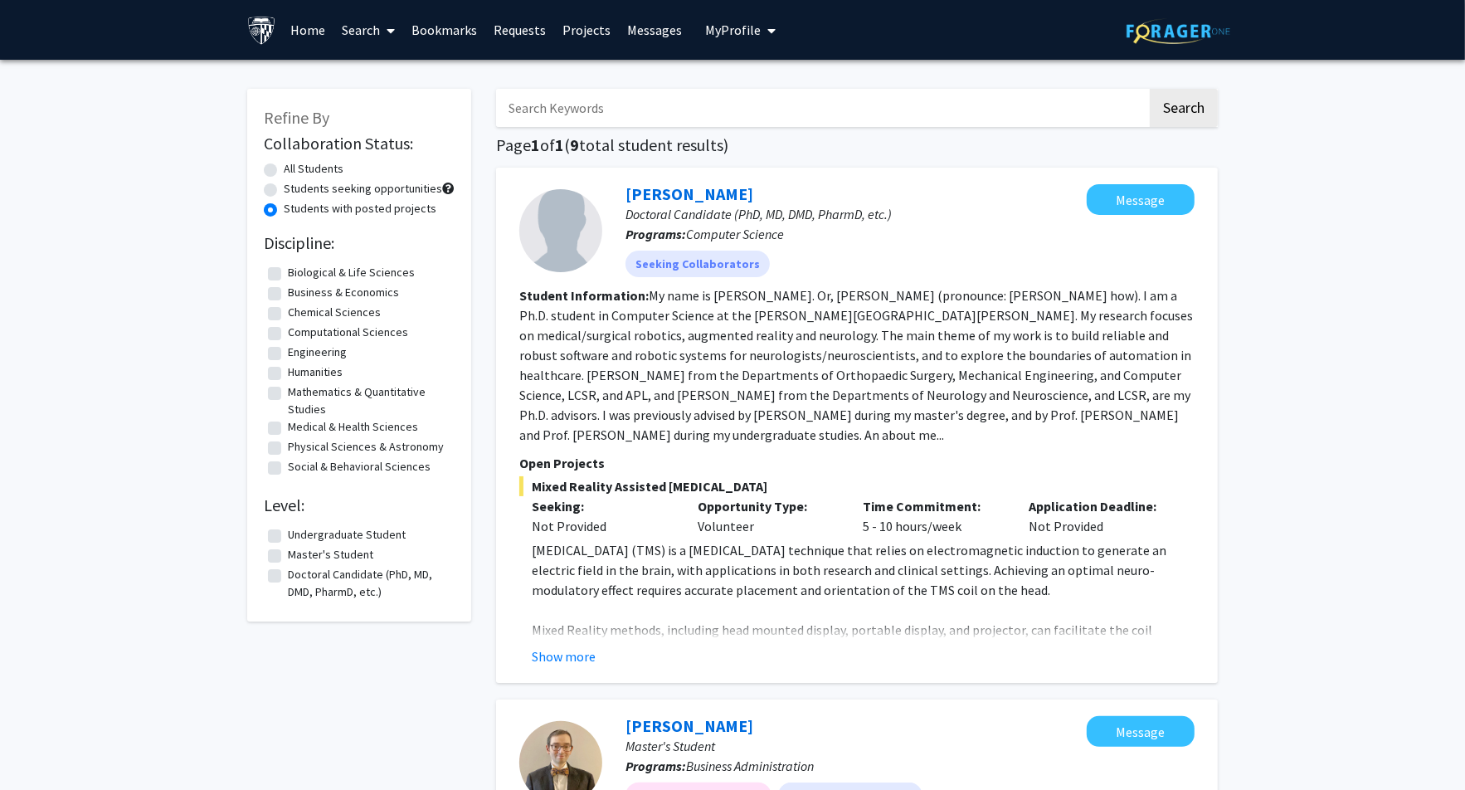
click at [326, 171] on label "All Students" at bounding box center [314, 168] width 60 height 17
click at [294, 171] on input "All Students" at bounding box center [289, 165] width 11 height 11
radio input "true"
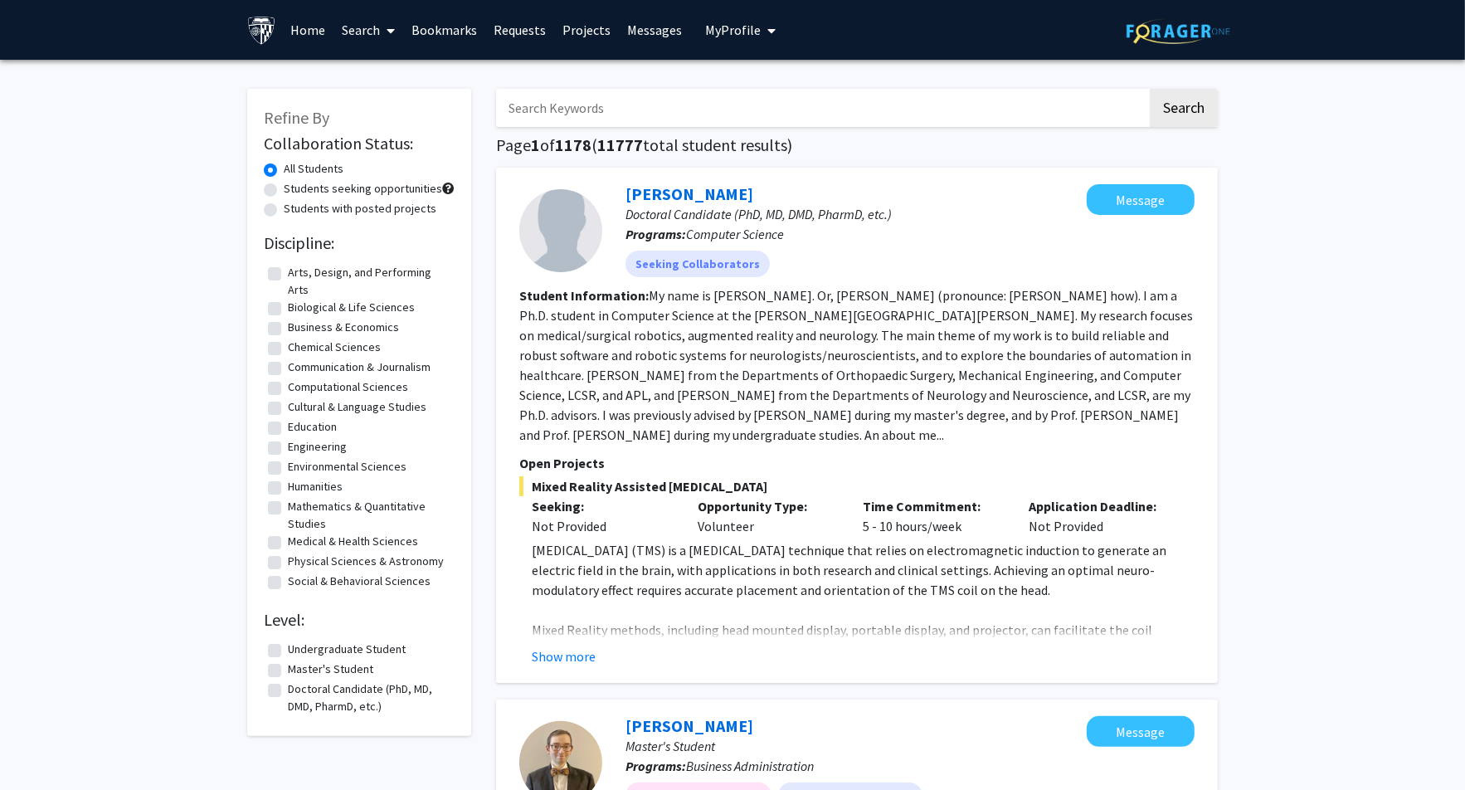
click at [390, 34] on icon at bounding box center [391, 30] width 8 height 13
